Goal: Information Seeking & Learning: Find specific fact

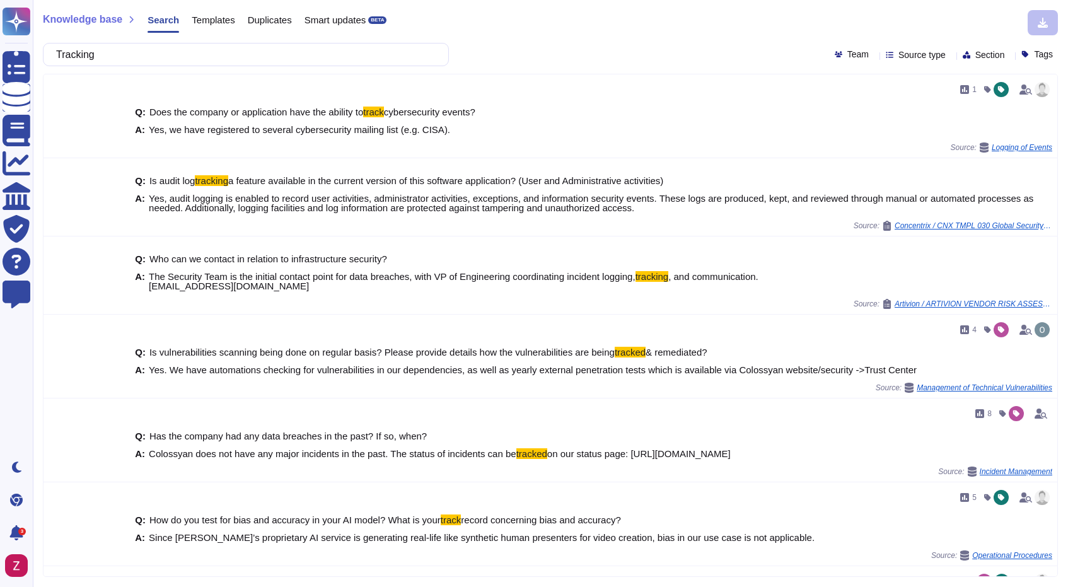
click at [207, 53] on input "Tracking" at bounding box center [243, 55] width 386 height 22
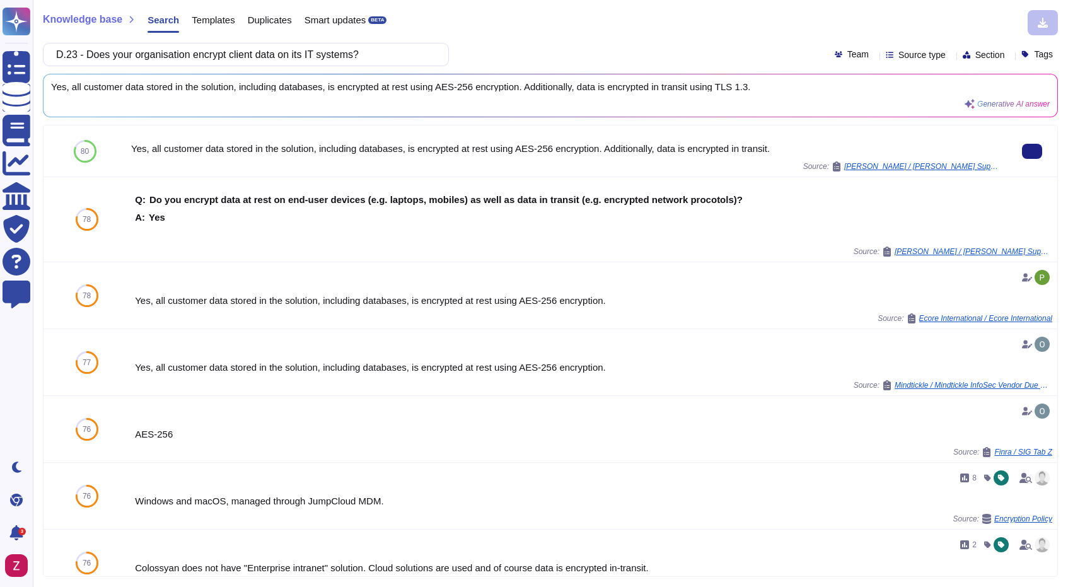
click at [295, 148] on div "Yes, all customer data stored in the solution, including databases, is encrypte…" at bounding box center [566, 148] width 871 height 9
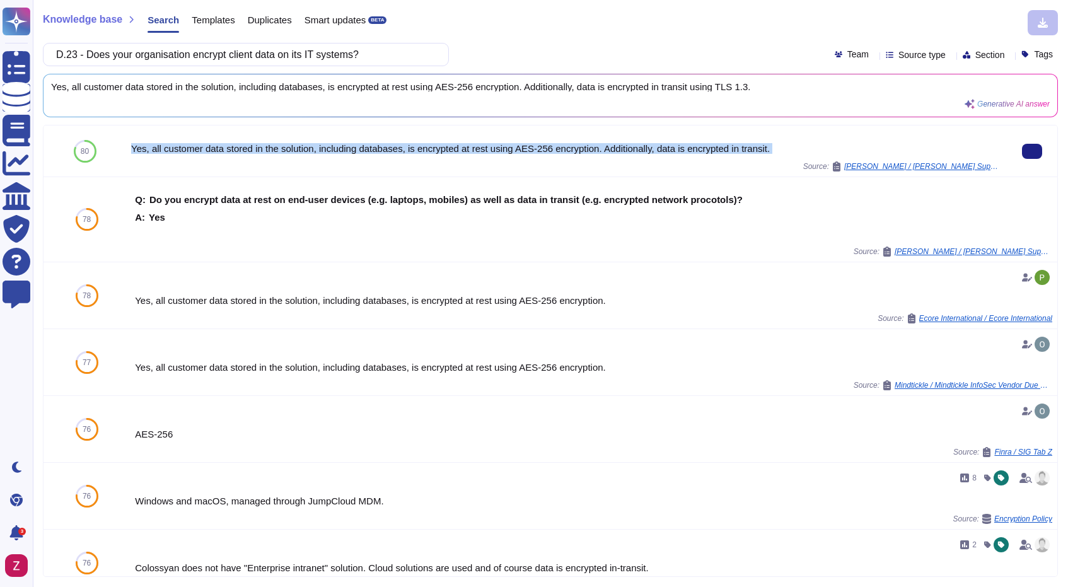
click at [295, 148] on div "Yes, all customer data stored in the solution, including databases, is encrypte…" at bounding box center [566, 148] width 871 height 9
copy div "Yes, all customer data stored in the solution, including databases, is encrypte…"
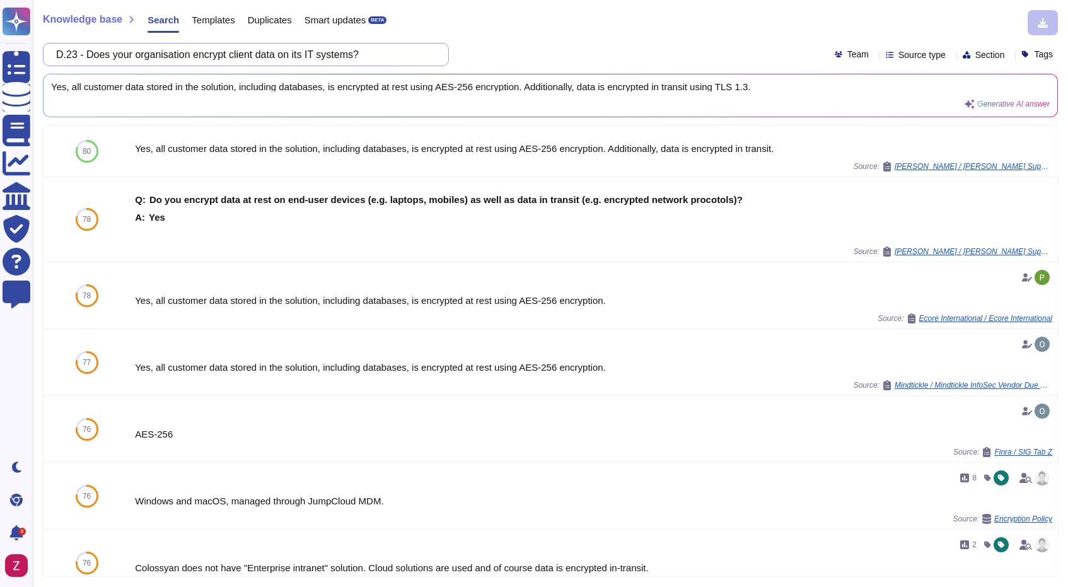
click at [297, 60] on input "D.23 - Does your organisation encrypt client data on its IT systems?" at bounding box center [243, 55] width 386 height 22
paste input "4 - Does your organisation encrypt client data within its database"
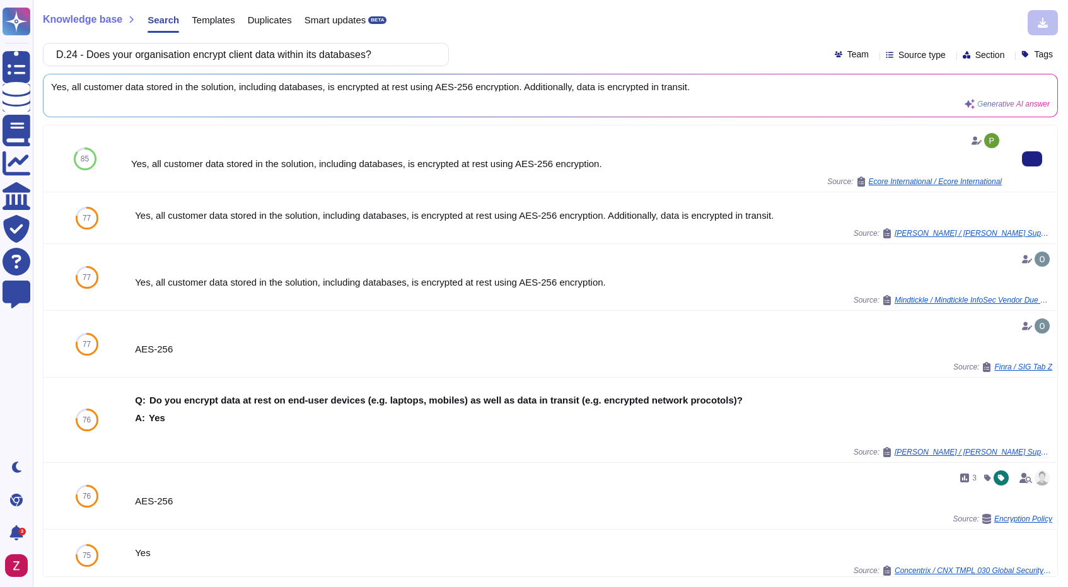
click at [425, 161] on div "Yes, all customer data stored in the solution, including databases, is encrypte…" at bounding box center [566, 163] width 871 height 9
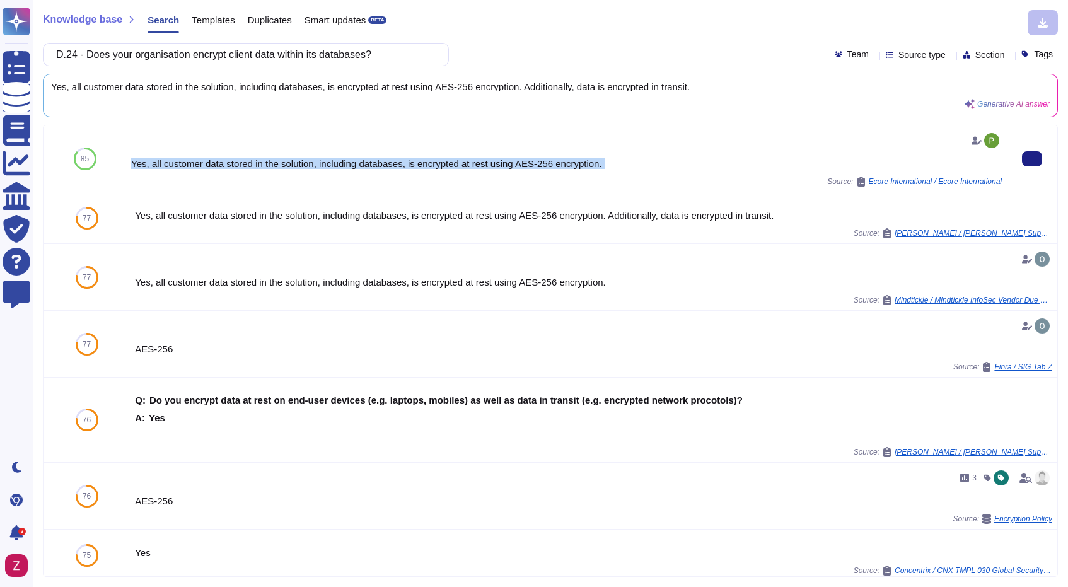
click at [425, 161] on div "Yes, all customer data stored in the solution, including databases, is encrypte…" at bounding box center [566, 163] width 871 height 9
copy div "Yes, all customer data stored in the solution, including databases, is encrypte…"
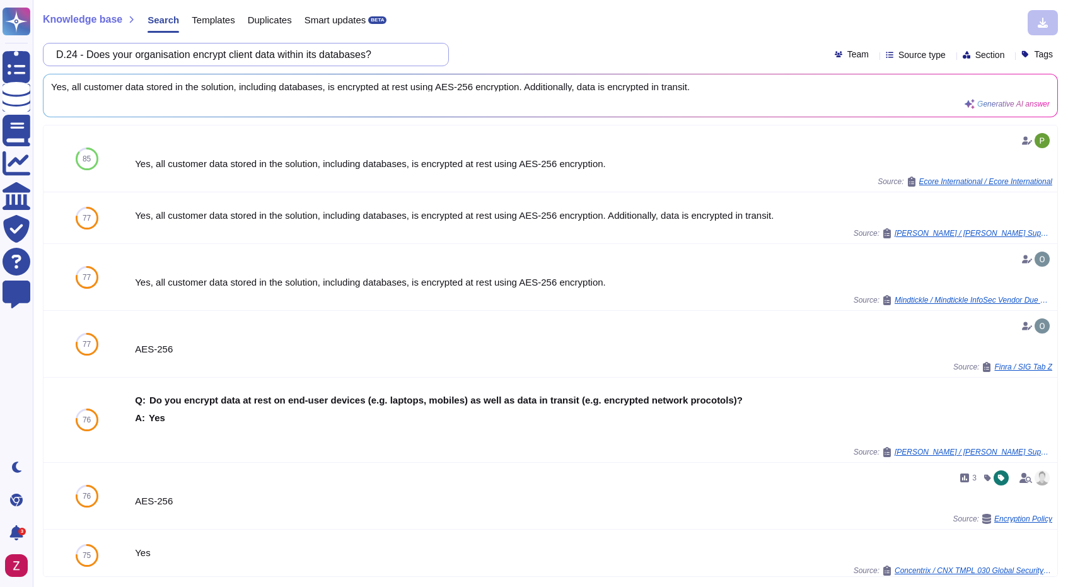
click at [285, 57] on input "D.24 - Does your organisation encrypt client data within its databases?" at bounding box center [243, 55] width 386 height 22
paste input "8.i - Does your organisation encrypt the backups to prevent unauthorised access…"
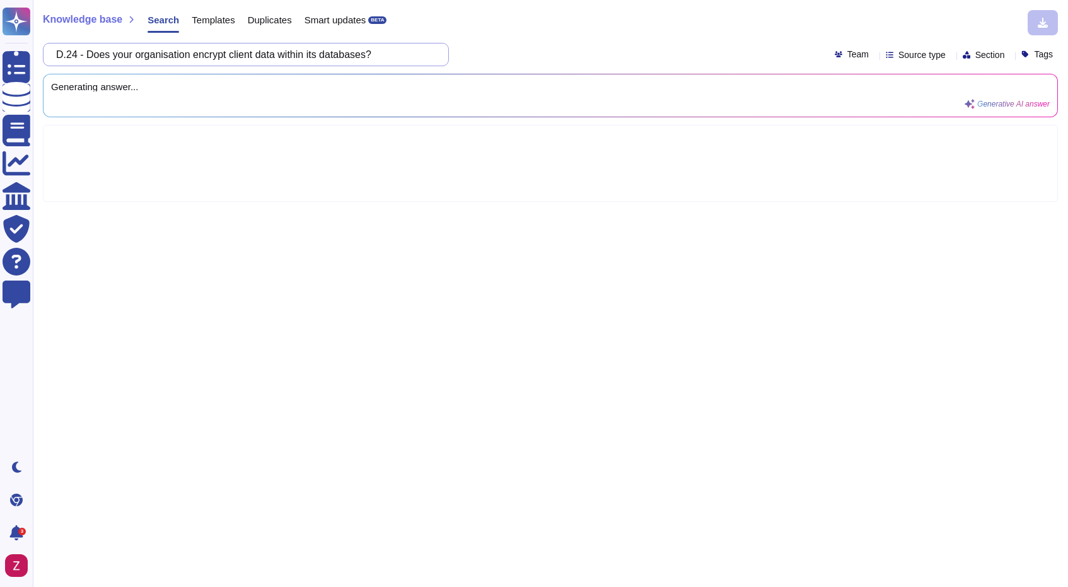
scroll to position [0, 116]
click at [547, 57] on div "D.28.i - Does your organisation encrypt the backups to prevent unauthorised acc…" at bounding box center [550, 54] width 1015 height 23
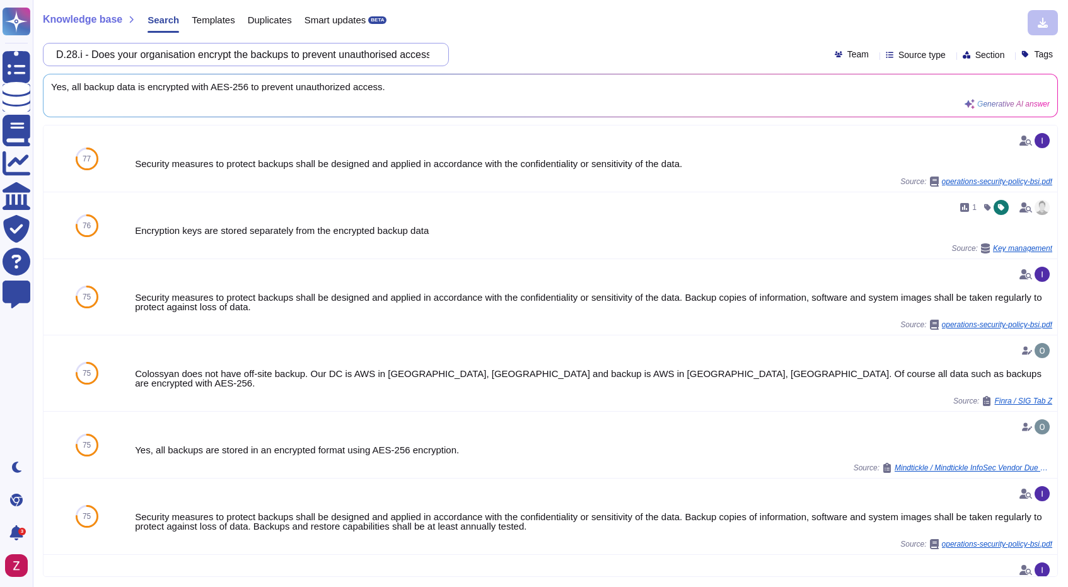
click at [243, 50] on input "D.28.i - Does your organisation encrypt the backups to prevent unauthorised acc…" at bounding box center [243, 55] width 386 height 22
paste input "9 - Has your organisation configured its email services to use enforced TLS"
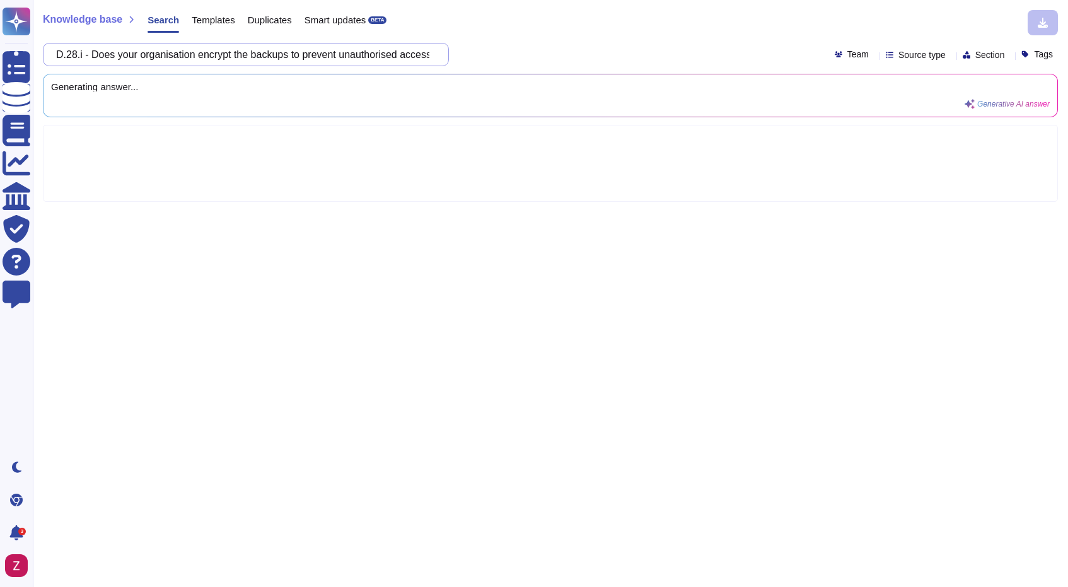
scroll to position [0, 1]
click at [514, 49] on div "D.29 - Has your organisation configured its email services to use enforced TLS?…" at bounding box center [550, 54] width 1015 height 23
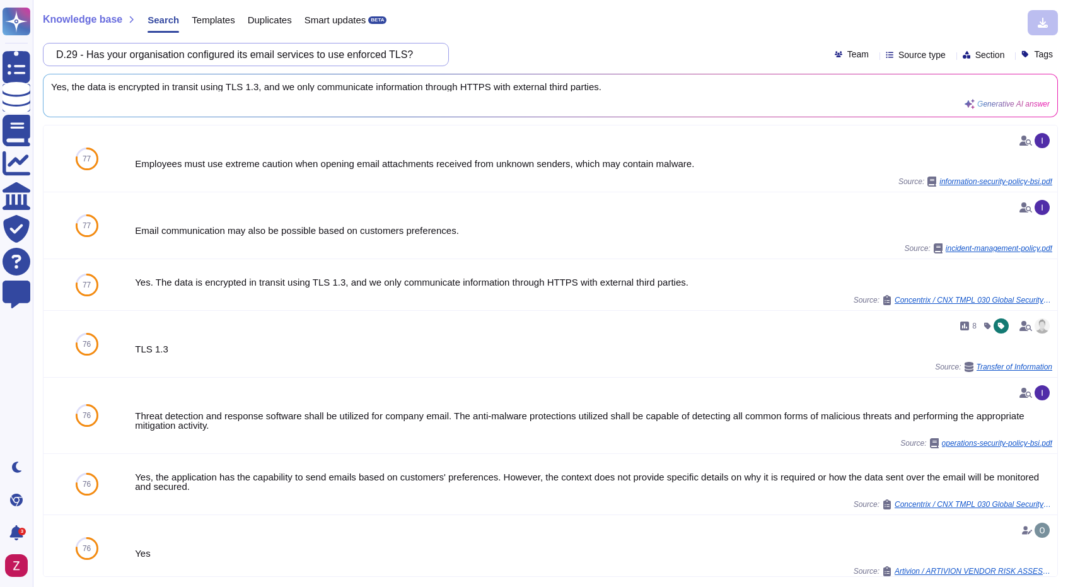
click at [228, 51] on input "D.29 - Has your organisation configured its email services to use enforced TLS?" at bounding box center [243, 55] width 386 height 22
paste input "30 - Has your organisation implemented SPF, DMARC, and DKIM for all of its emai…"
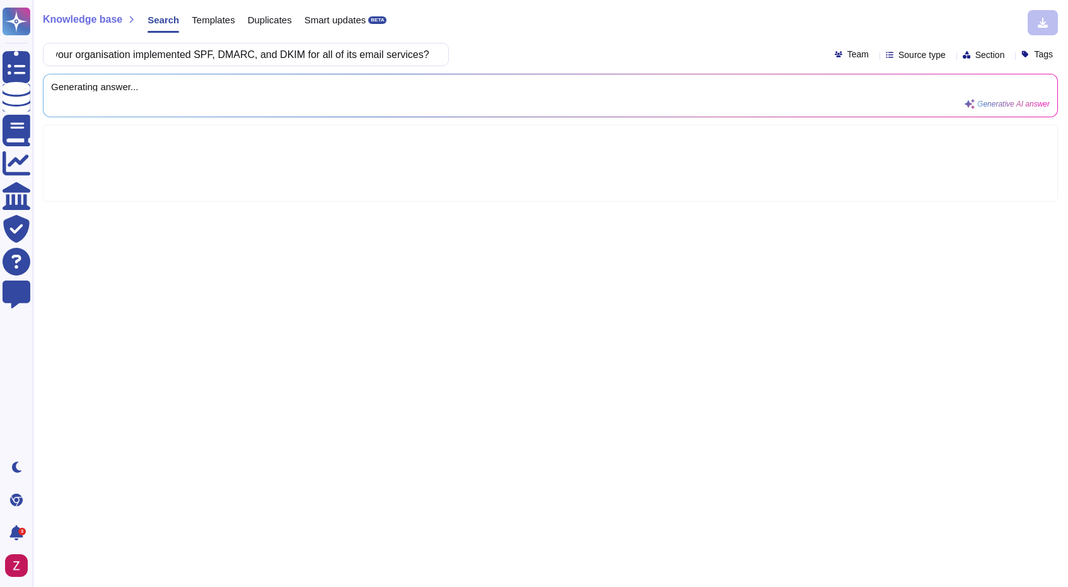
click at [565, 52] on div "D.30 - Has your organisation implemented SPF, DMARC, and DKIM for all of its em…" at bounding box center [550, 54] width 1015 height 23
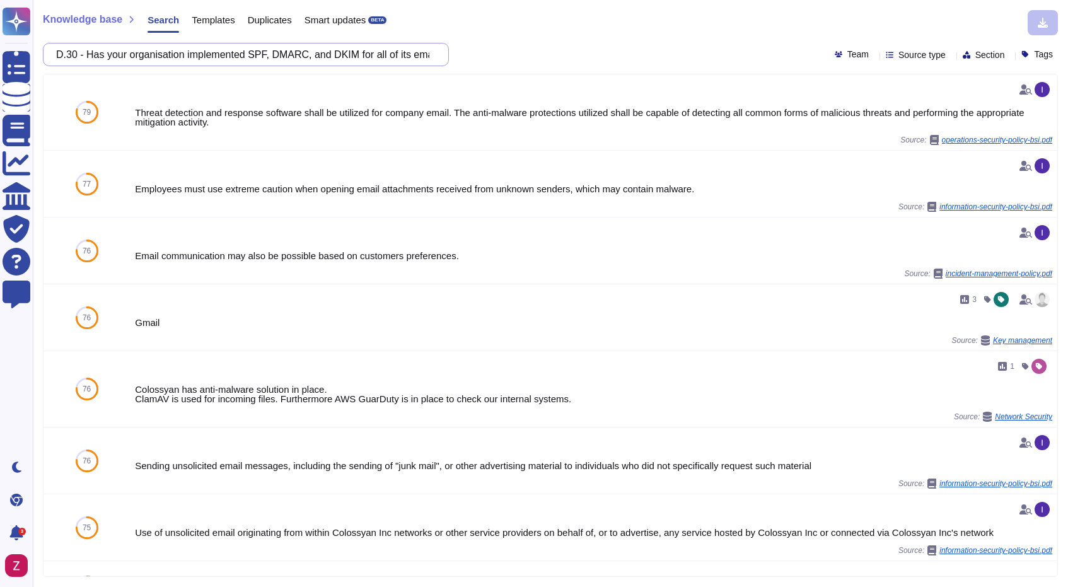
drag, startPoint x: 265, startPoint y: 52, endPoint x: 368, endPoint y: 50, distance: 103.5
click at [368, 50] on input "D.30 - Has your organisation implemented SPF, DMARC, and DKIM for all of its em…" at bounding box center [243, 55] width 386 height 22
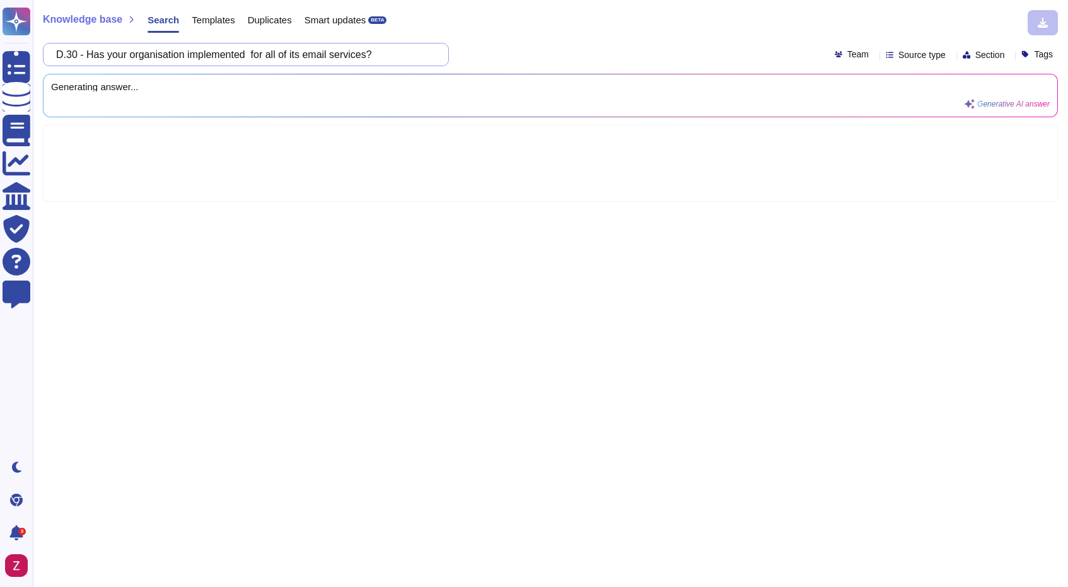
paste input "SPF, DMARC, and DKIM"
drag, startPoint x: 184, startPoint y: 59, endPoint x: 93, endPoint y: 56, distance: 91.5
click at [93, 56] on input "SPF, DMARC, and DKIM" at bounding box center [243, 55] width 386 height 22
click at [192, 64] on input "SPF," at bounding box center [243, 55] width 386 height 22
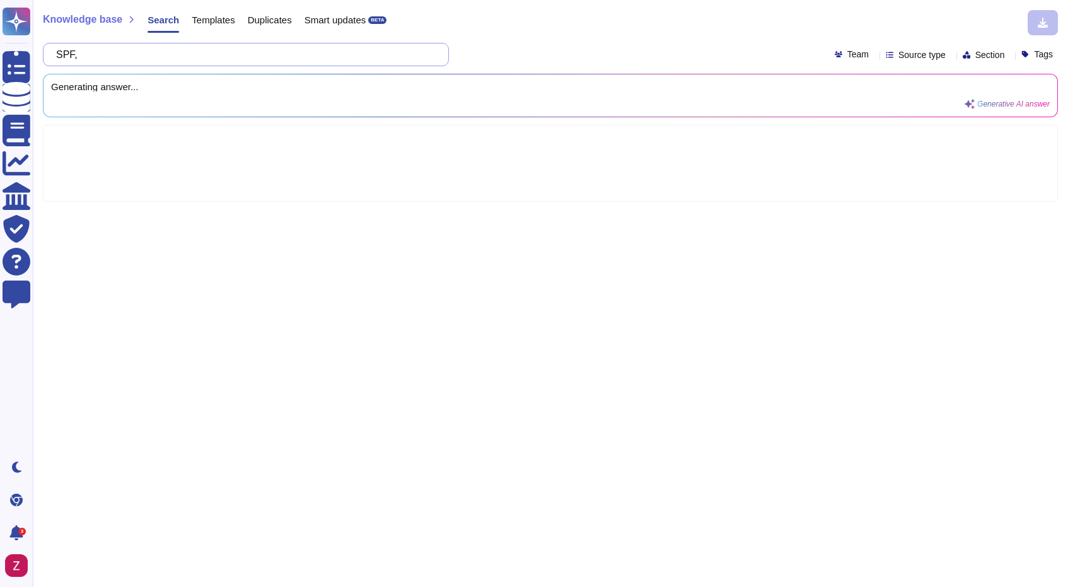
click at [192, 64] on input "SPF," at bounding box center [243, 55] width 386 height 22
paste input "DMARC, and DKIM"
drag, startPoint x: 158, startPoint y: 54, endPoint x: 110, endPoint y: 52, distance: 47.4
click at [110, 52] on input "DMARC, and DKIM" at bounding box center [243, 55] width 386 height 22
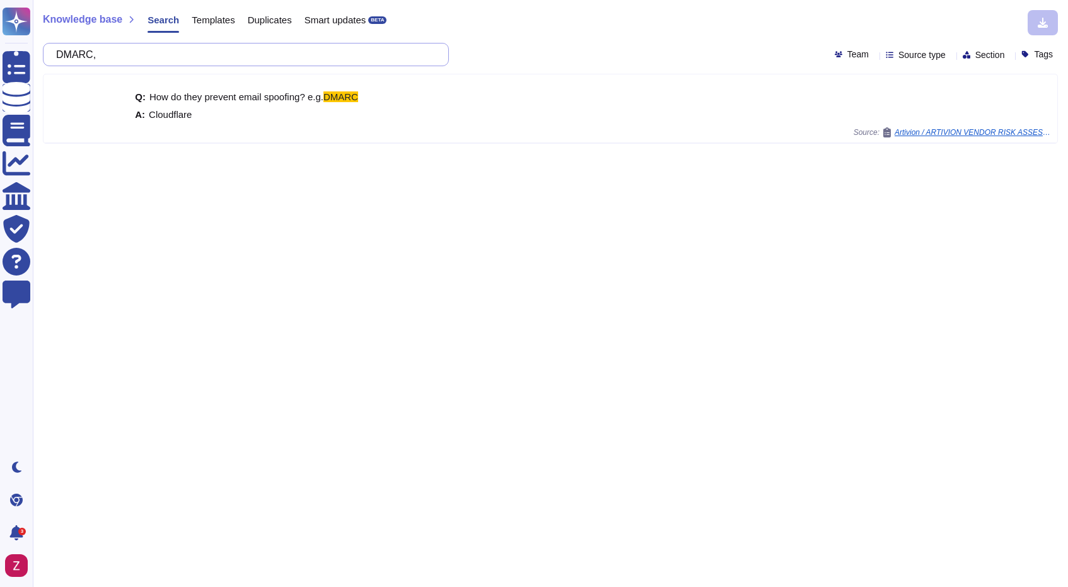
click at [154, 50] on input "DMARC," at bounding box center [243, 55] width 386 height 22
paste input "and DKIM"
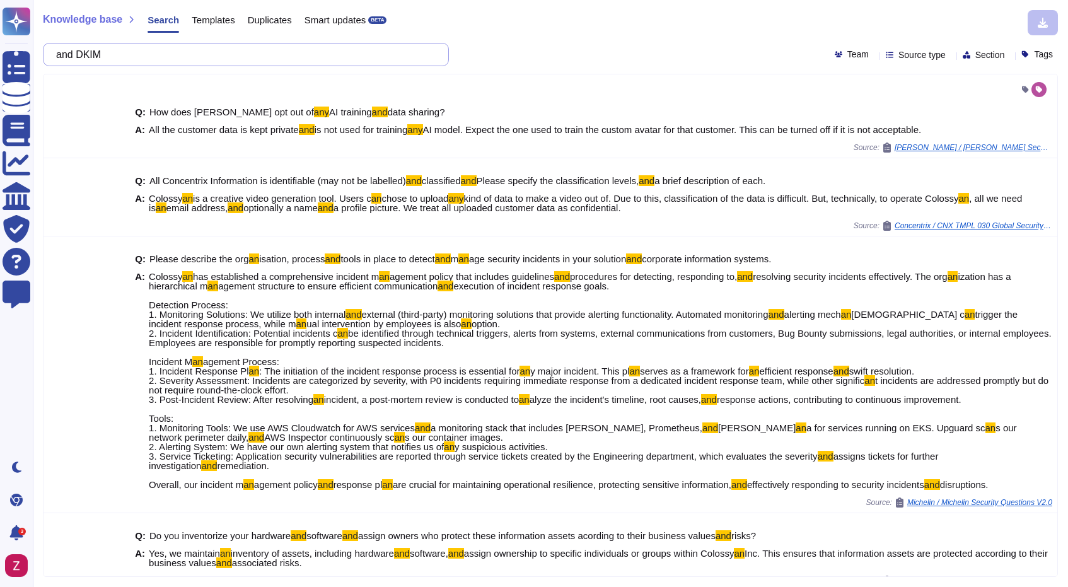
drag, startPoint x: 90, startPoint y: 54, endPoint x: 45, endPoint y: 54, distance: 44.2
click at [45, 54] on div "and DKIM" at bounding box center [246, 54] width 406 height 23
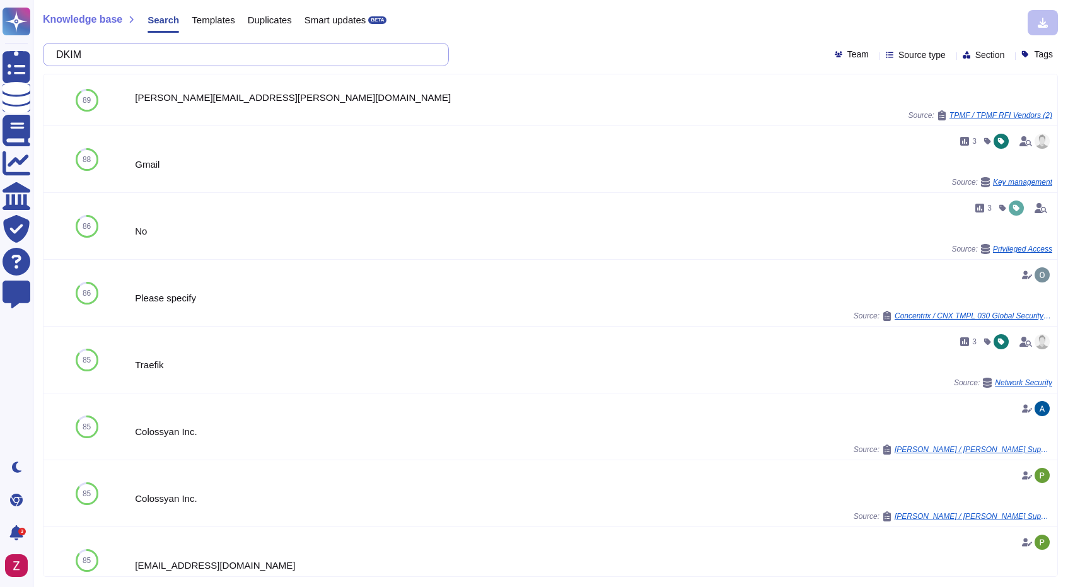
click at [223, 54] on input "DKIM" at bounding box center [243, 55] width 386 height 22
paste input "E.00 - Does your organisation develop any applications or systems that collect,…"
type input "E.00 - Does your organisation develop any applications or systems that collect,…"
